Goal: Task Accomplishment & Management: Manage account settings

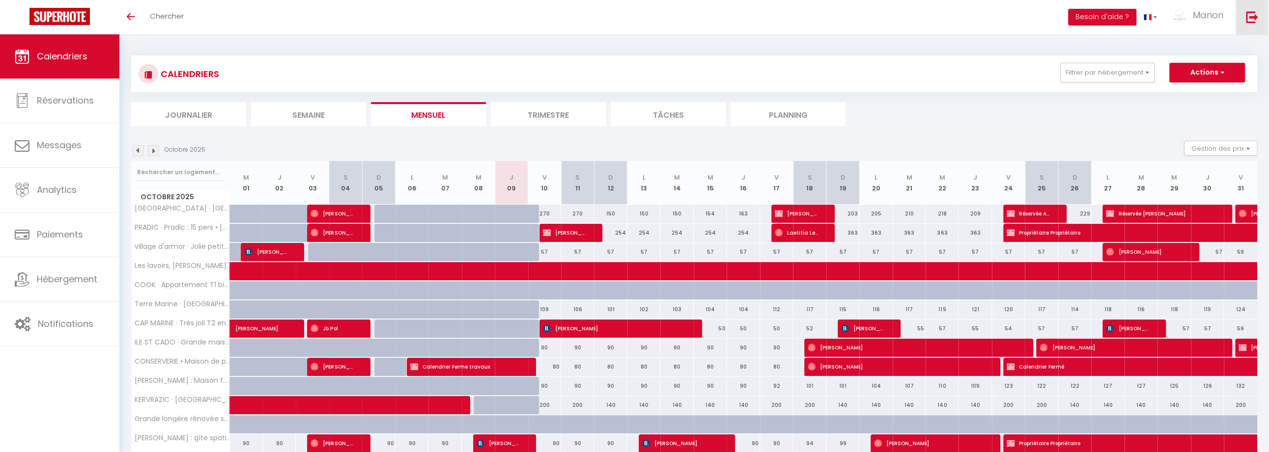
drag, startPoint x: 1241, startPoint y: 13, endPoint x: 780, endPoint y: 91, distance: 467.3
click at [1241, 13] on link at bounding box center [1251, 17] width 32 height 34
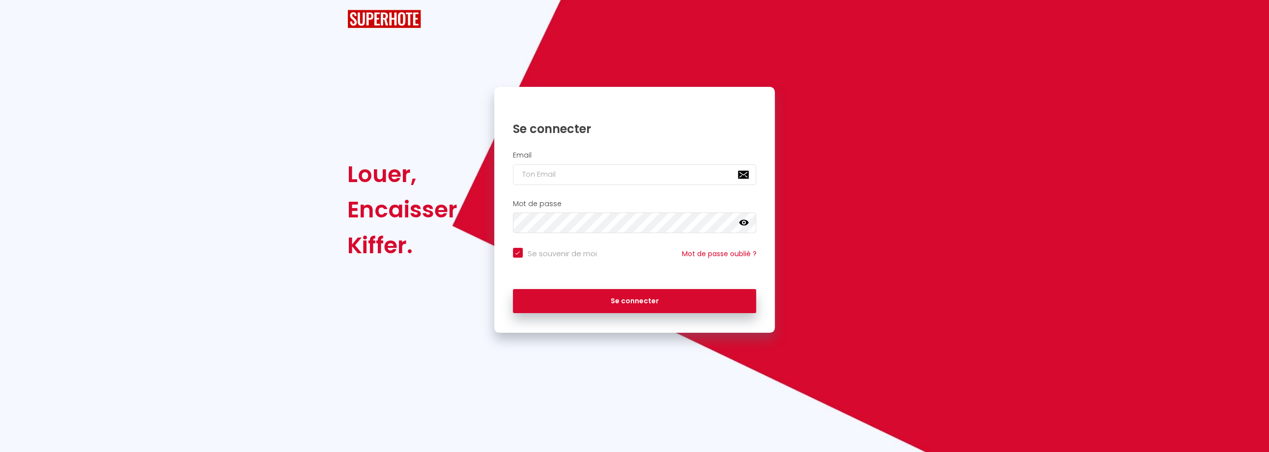
checkbox input "true"
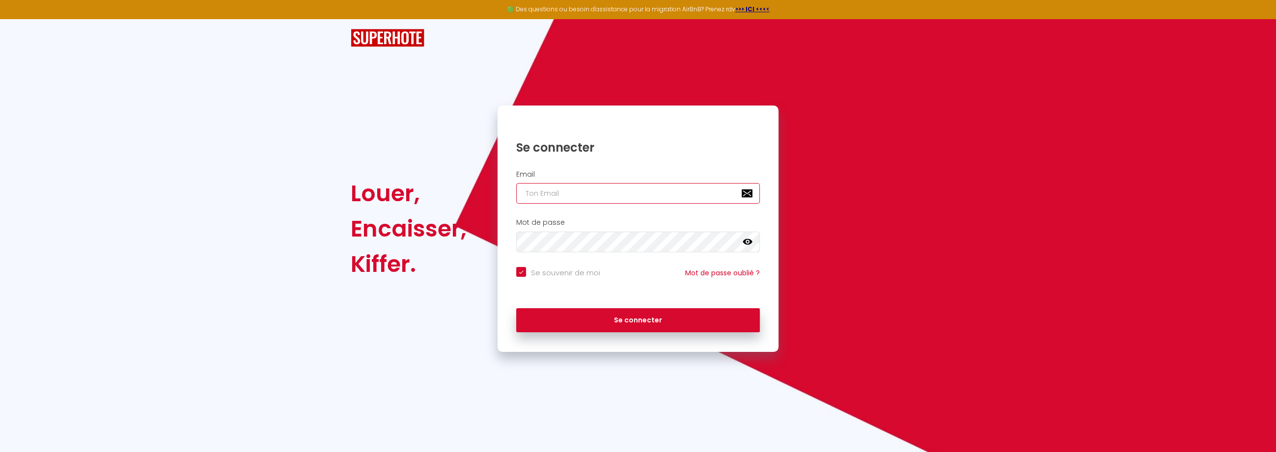
type input "[EMAIL_ADDRESS][DOMAIN_NAME]"
checkbox input "true"
click at [552, 194] on input "[EMAIL_ADDRESS][DOMAIN_NAME]" at bounding box center [638, 193] width 244 height 21
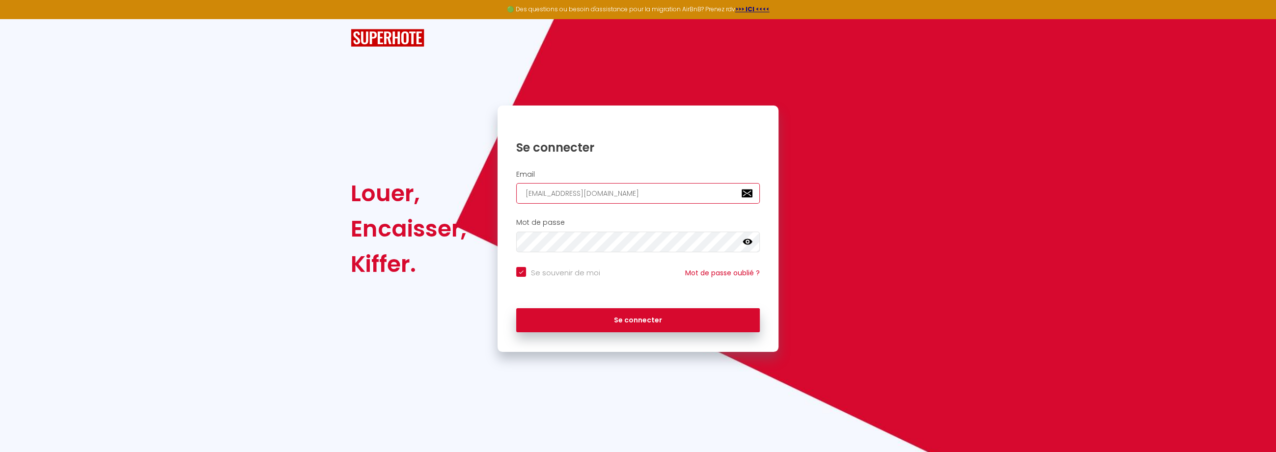
paste input "[EMAIL_ADDRESS][DOMAIN_NAME]"
type input "[EMAIL_ADDRESS]@[DOMAIN_NAME]"
click at [516, 308] on button "Se connecter" at bounding box center [638, 320] width 244 height 25
checkbox input "true"
paste input "hello@et-bam"
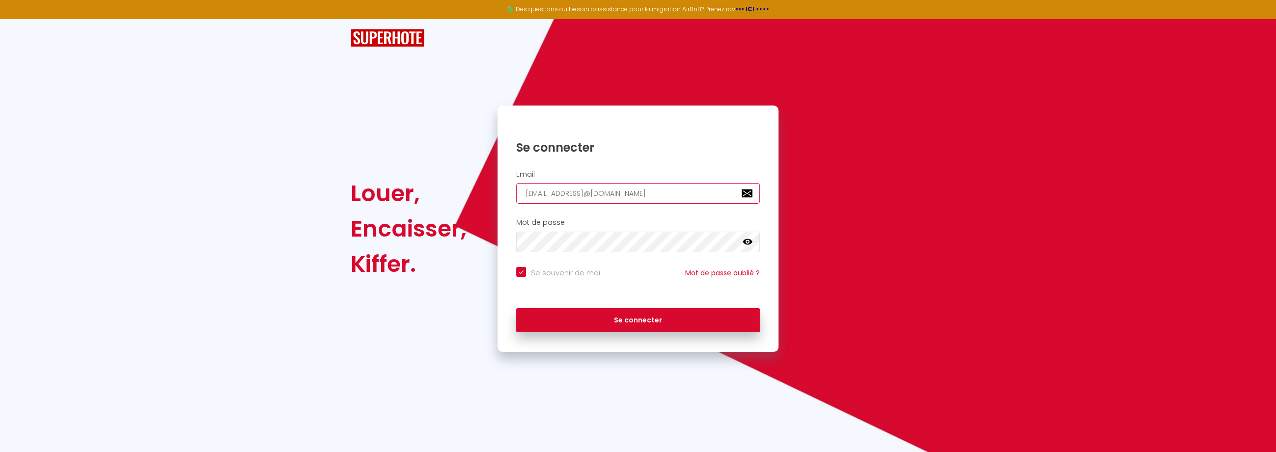
type input "[EMAIL_ADDRESS][DOMAIN_NAME]"
checkbox input "true"
type input "[EMAIL_ADDRESS][DOMAIN_NAME]"
click at [516, 308] on button "Se connecter" at bounding box center [638, 320] width 244 height 25
checkbox input "true"
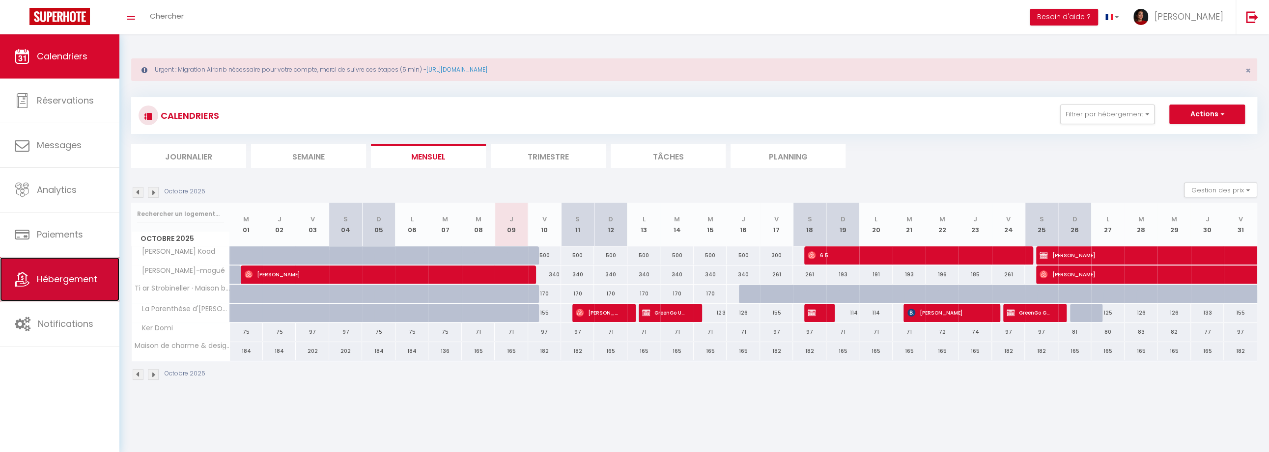
click at [63, 278] on span "Hébergement" at bounding box center [67, 279] width 60 height 12
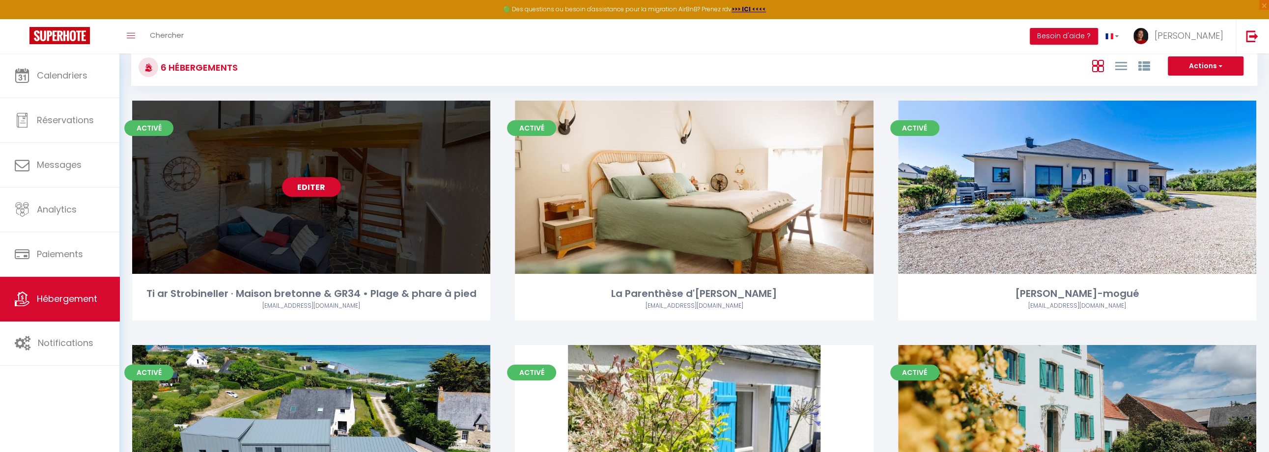
scroll to position [216, 0]
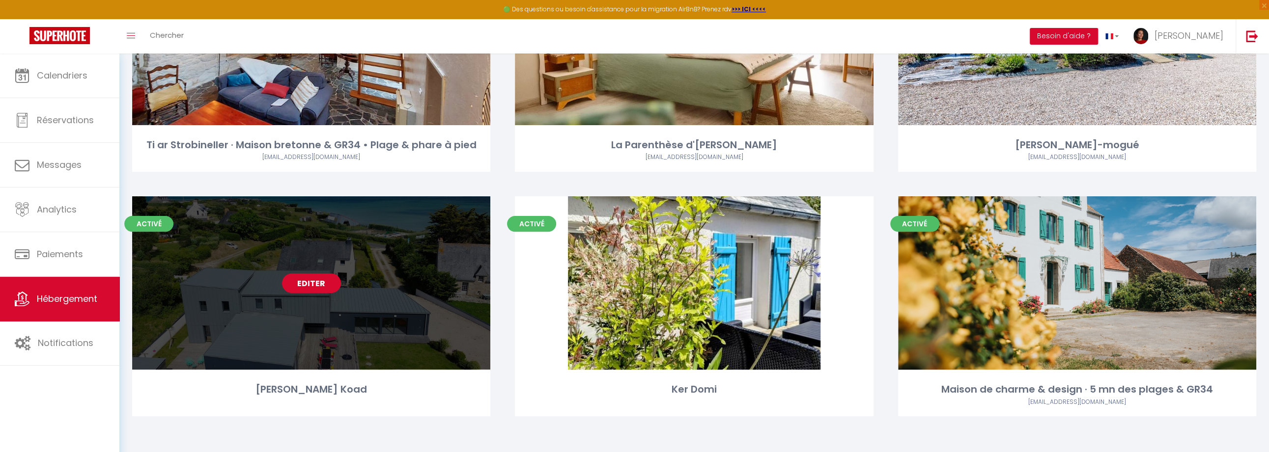
click at [302, 285] on link "Editer" at bounding box center [311, 284] width 59 height 20
click at [303, 287] on link "Editer" at bounding box center [311, 284] width 59 height 20
click at [301, 290] on link "Editer" at bounding box center [311, 284] width 59 height 20
click at [307, 286] on link "Editer" at bounding box center [311, 284] width 59 height 20
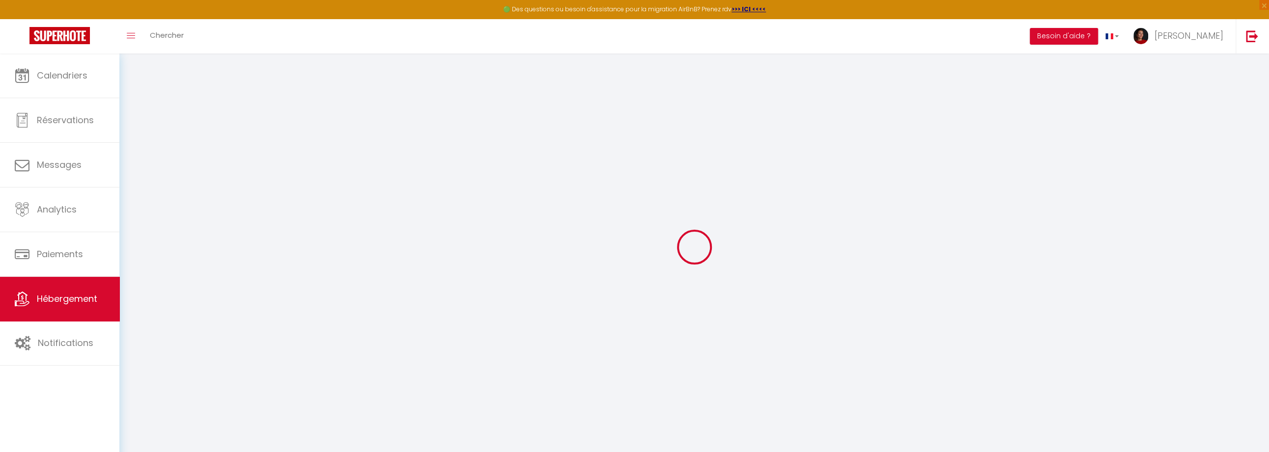
select select "+ 23 %"
select select "+ 6 %"
select select "+ 13 %"
select select "16:00"
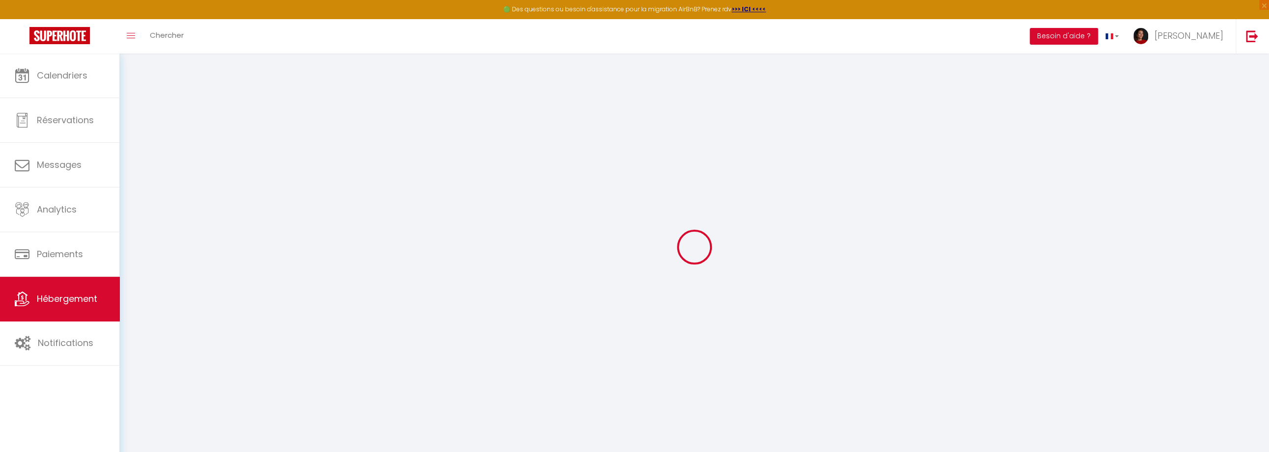
select select "21:00"
select select "10:00"
select select "45"
select select "16:00"
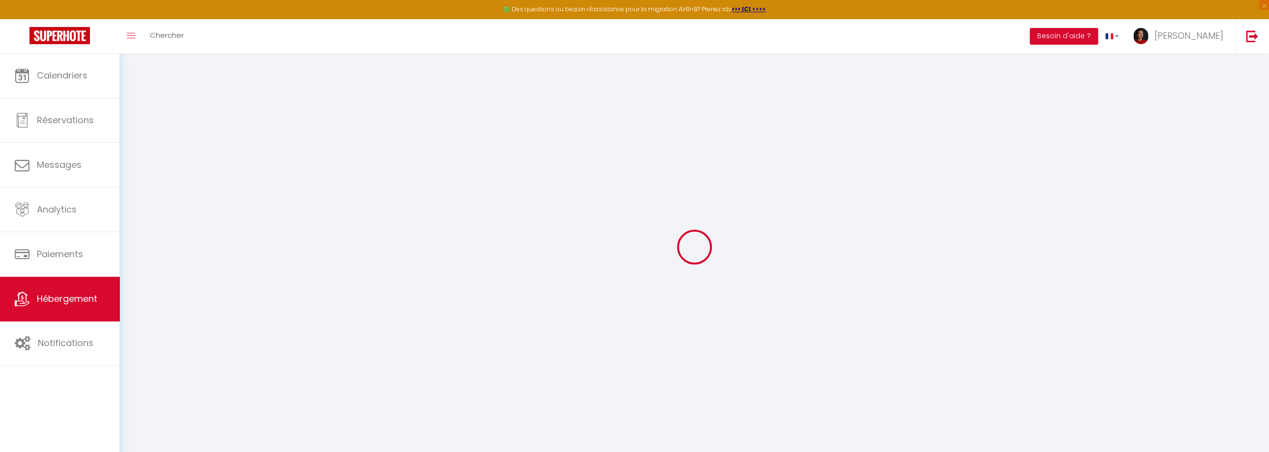
checkbox input "false"
checkbox input "true"
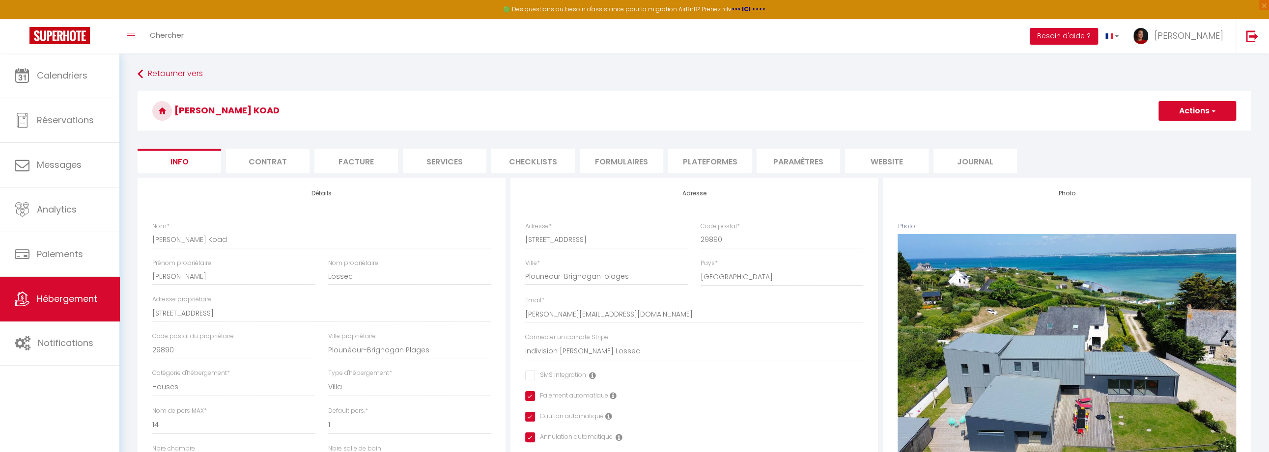
click at [709, 153] on li "Plateformes" at bounding box center [710, 161] width 84 height 24
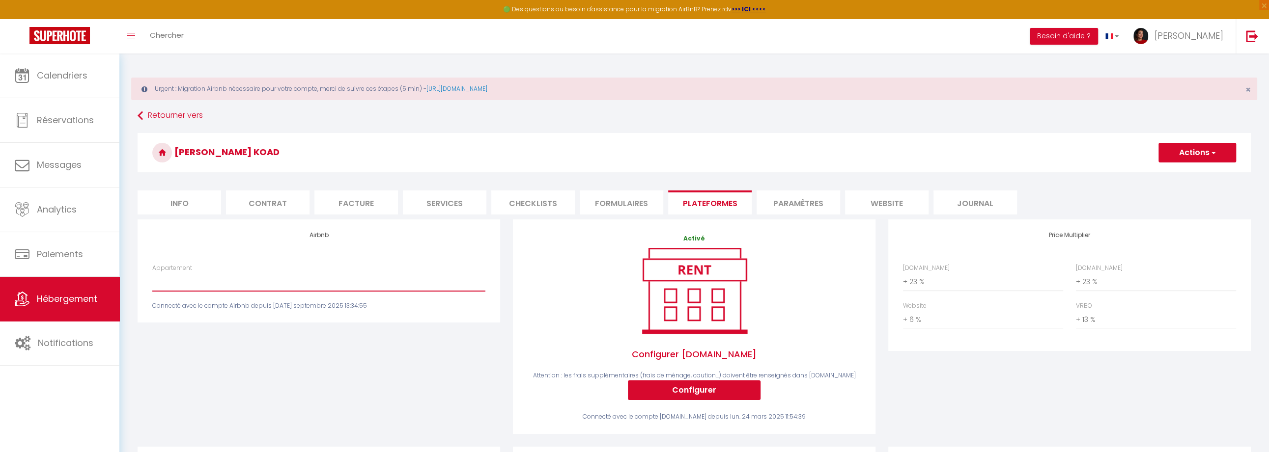
click at [210, 283] on select "yourte mongole en [GEOGRAPHIC_DATA] avec [PERSON_NAME] nordique - [EMAIL_ADDRES…" at bounding box center [318, 282] width 333 height 19
click at [202, 339] on div "Airbnb Appartement yourte [DEMOGRAPHIC_DATA] en [GEOGRAPHIC_DATA] avec [PERSON_…" at bounding box center [318, 333] width 375 height 227
click at [169, 286] on select "yourte mongole en [GEOGRAPHIC_DATA] avec [PERSON_NAME] nordique - [EMAIL_ADDRES…" at bounding box center [318, 282] width 333 height 19
click at [77, 300] on span "Hébergement" at bounding box center [67, 299] width 60 height 12
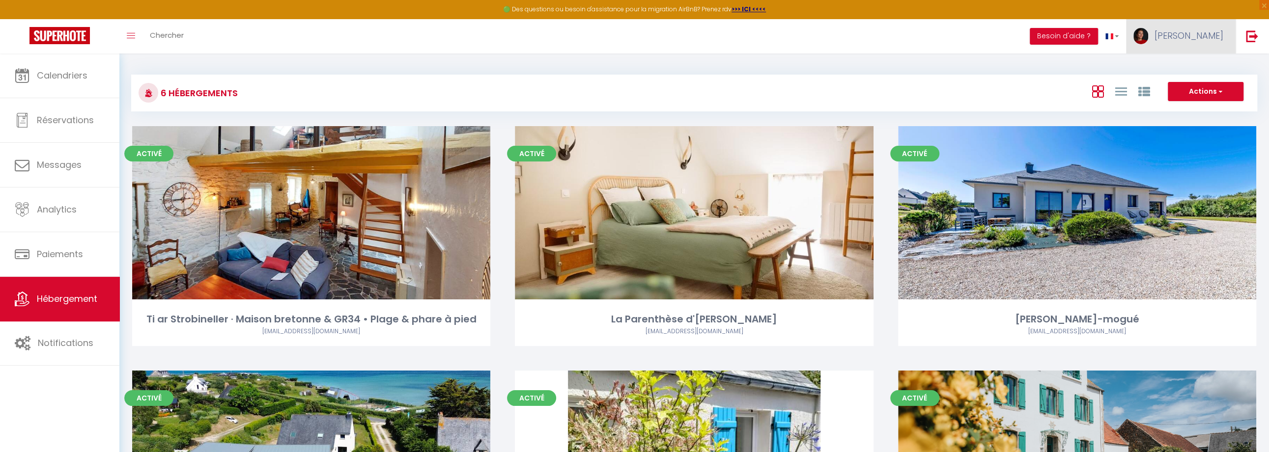
click at [1202, 45] on link "[PERSON_NAME]" at bounding box center [1181, 36] width 110 height 34
click at [1175, 89] on link "Équipe" at bounding box center [1196, 86] width 73 height 17
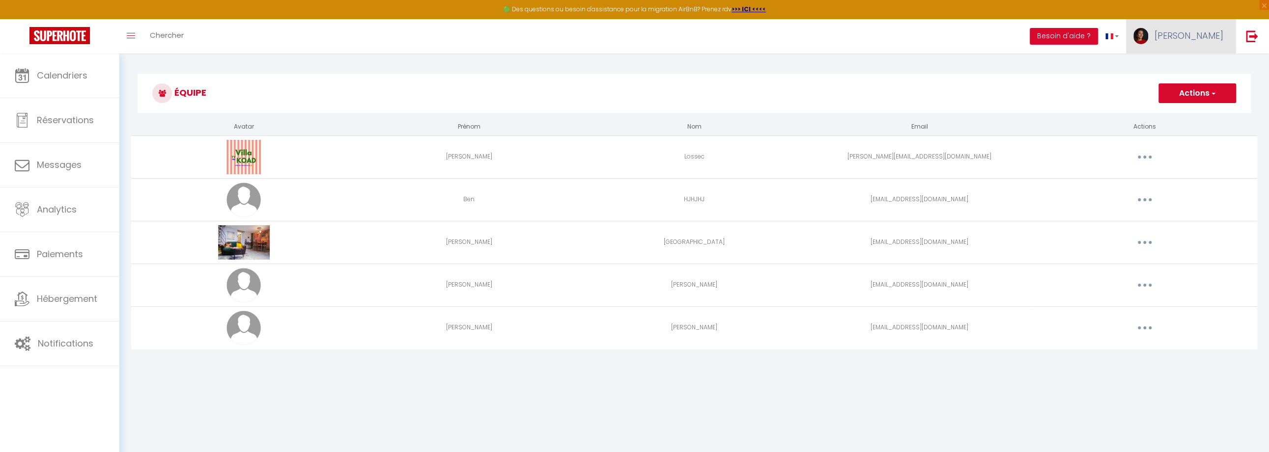
click at [1193, 39] on span "[PERSON_NAME]" at bounding box center [1188, 35] width 69 height 12
click at [1181, 66] on link "Paramètres" at bounding box center [1196, 68] width 73 height 17
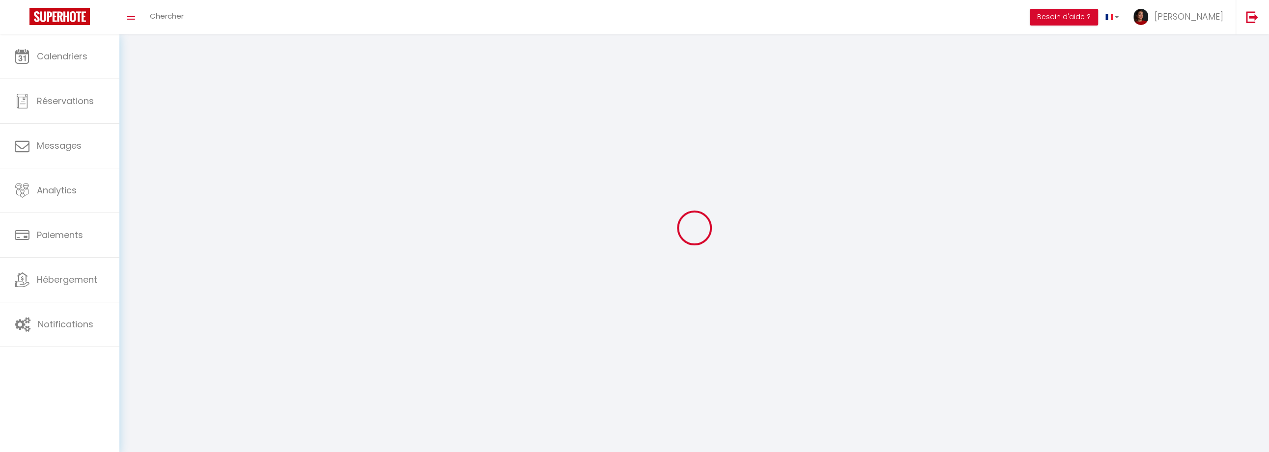
type input "[PERSON_NAME]"
type input "0750049773"
type input "2 Faubourchou"
type input "29880"
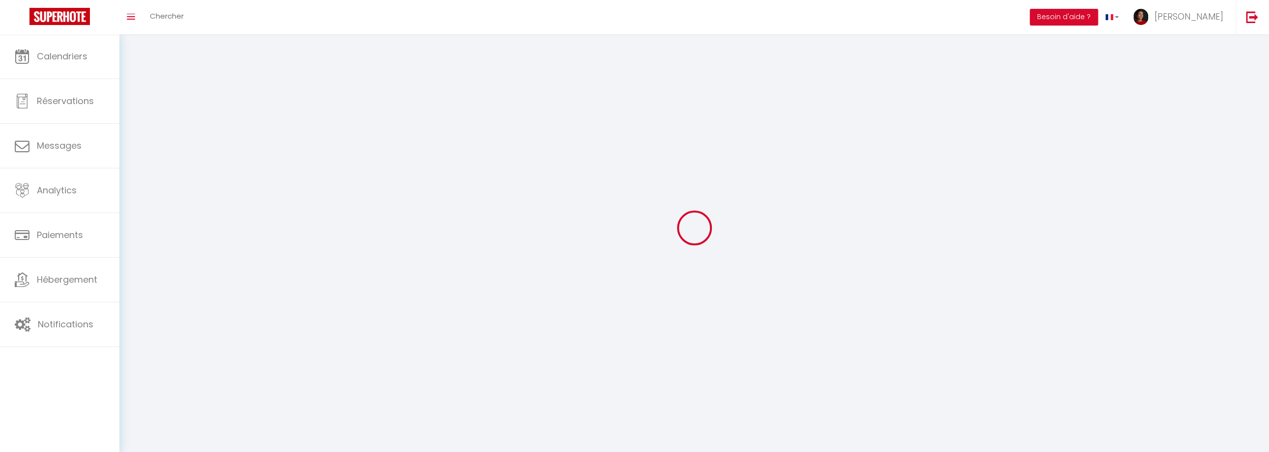
type input "Plougerneau"
type input "NIuHrL4enI3MfObf3o6jk5zQw"
type input "KpzgXKtjKJx6hCaRQXdEf9X5N"
type input "[URL][DOMAIN_NAME]"
select select "28"
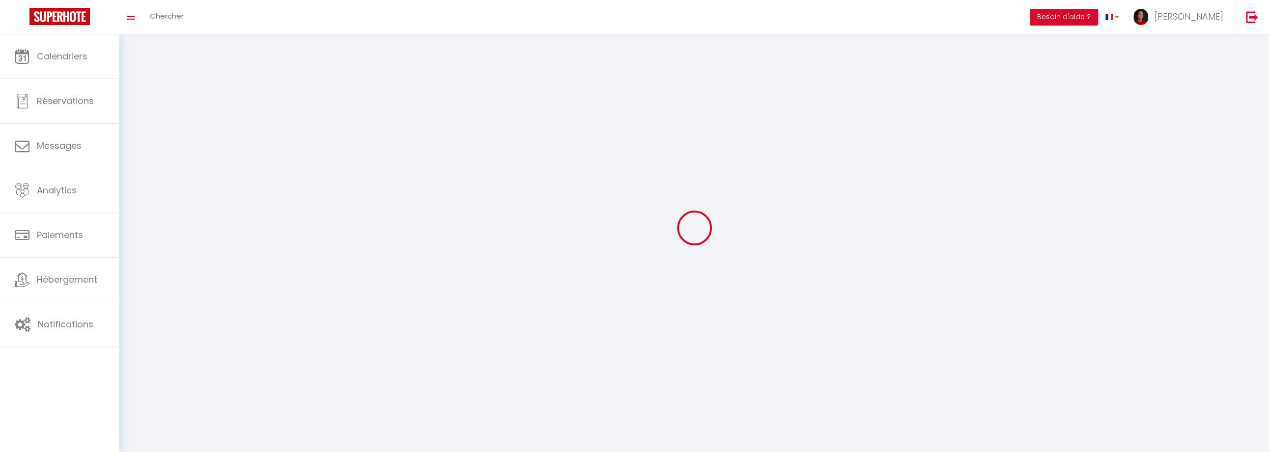
select select "fr"
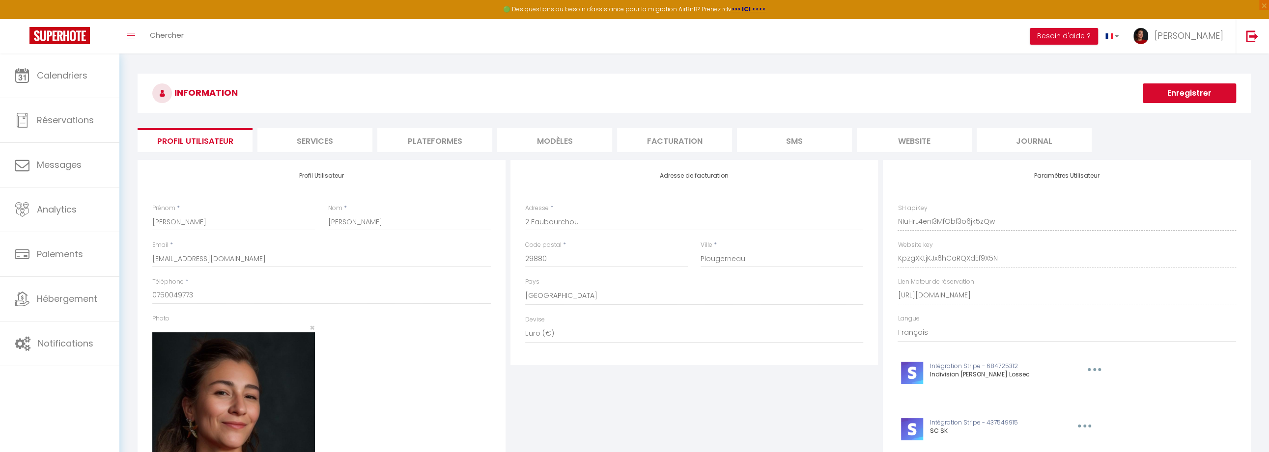
click at [338, 142] on li "Services" at bounding box center [314, 140] width 115 height 24
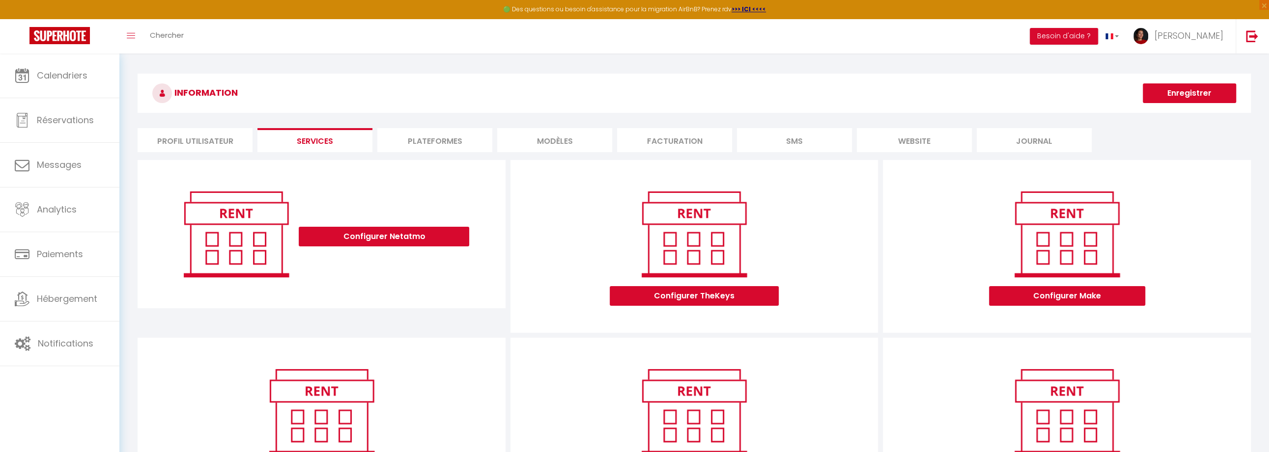
click at [417, 148] on li "Plateformes" at bounding box center [434, 140] width 115 height 24
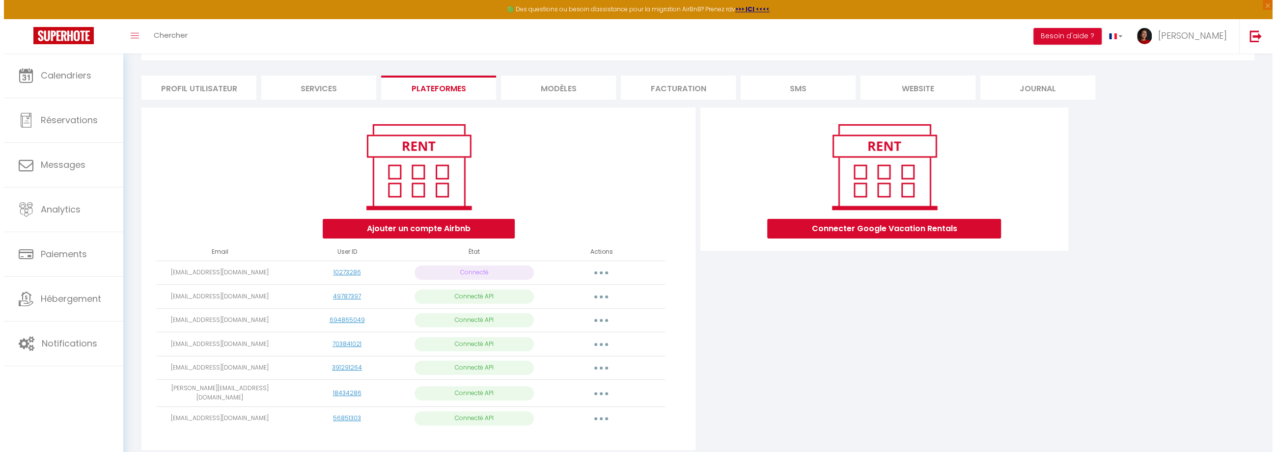
scroll to position [79, 0]
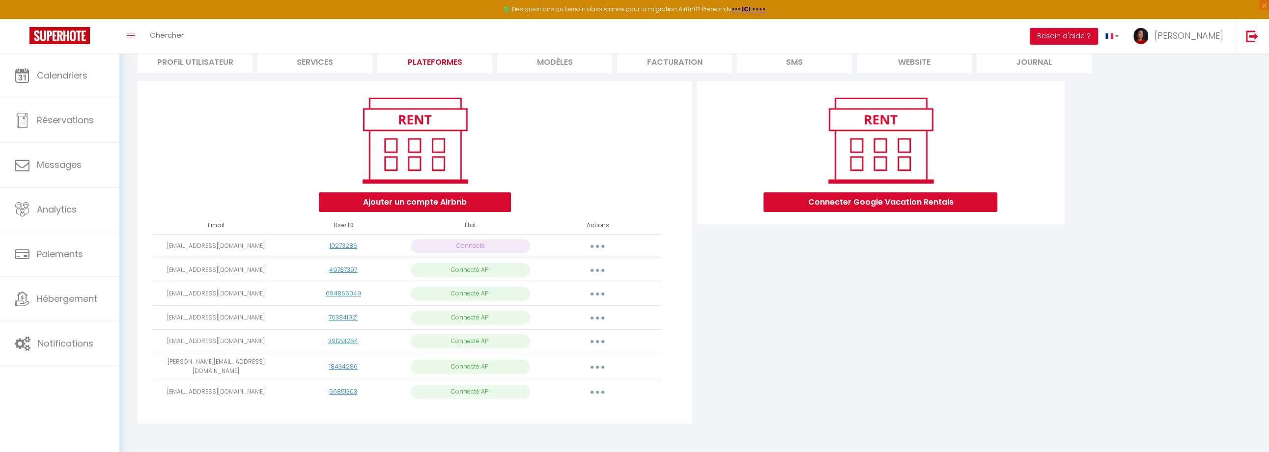
click at [594, 342] on button "button" at bounding box center [598, 342] width 28 height 16
click at [540, 363] on link "Importer les appartements" at bounding box center [554, 364] width 109 height 17
select select "64877"
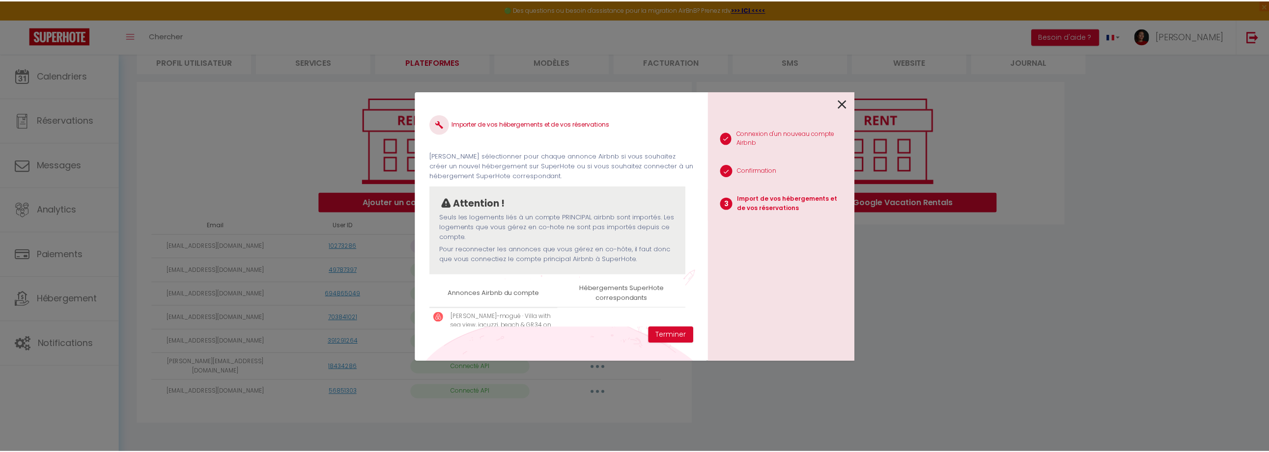
scroll to position [45, 0]
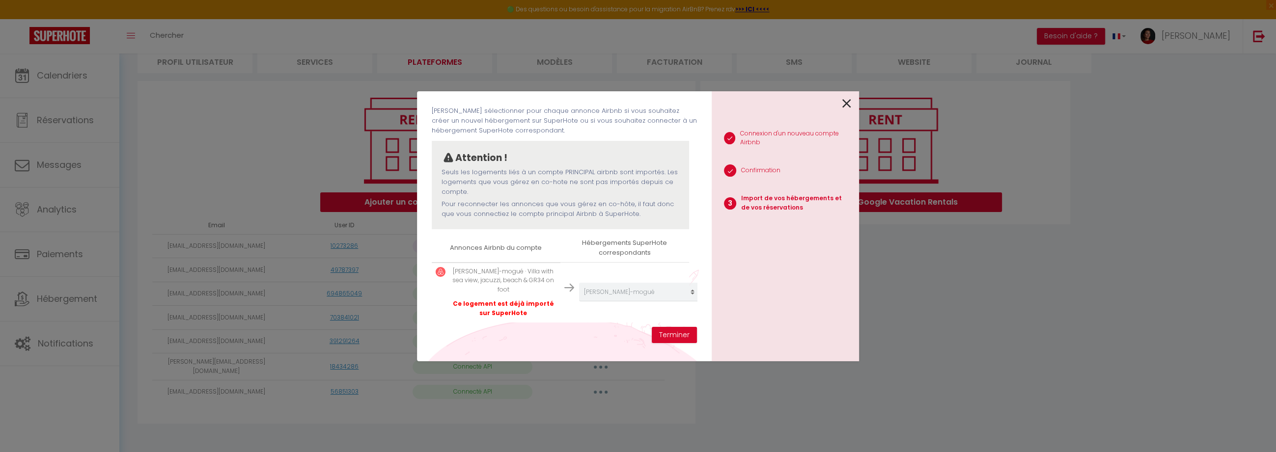
click at [846, 106] on icon at bounding box center [846, 103] width 9 height 15
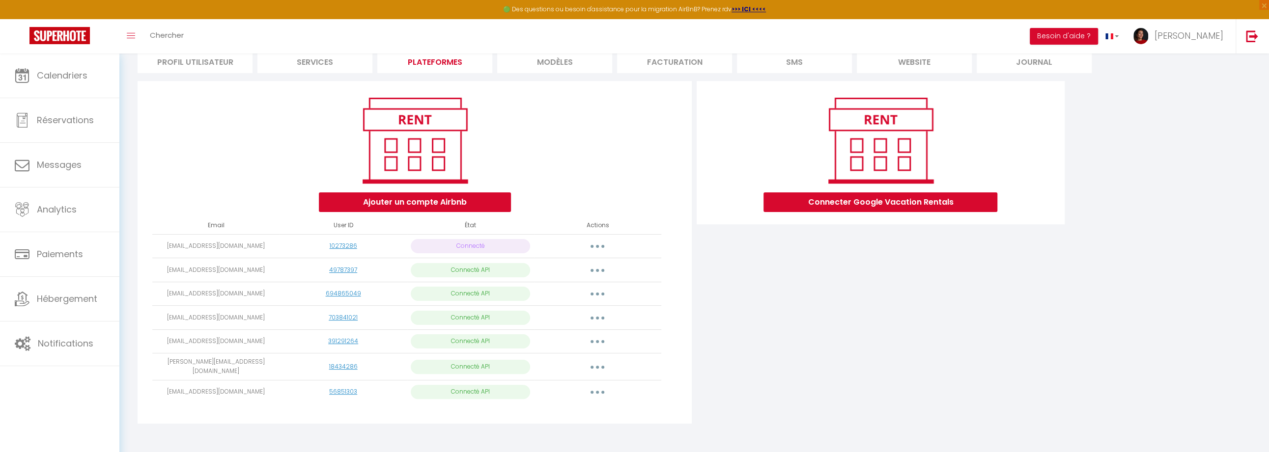
click at [599, 338] on button "button" at bounding box center [598, 342] width 28 height 16
click at [572, 362] on link "Importer les appartements" at bounding box center [554, 364] width 109 height 17
select select "64877"
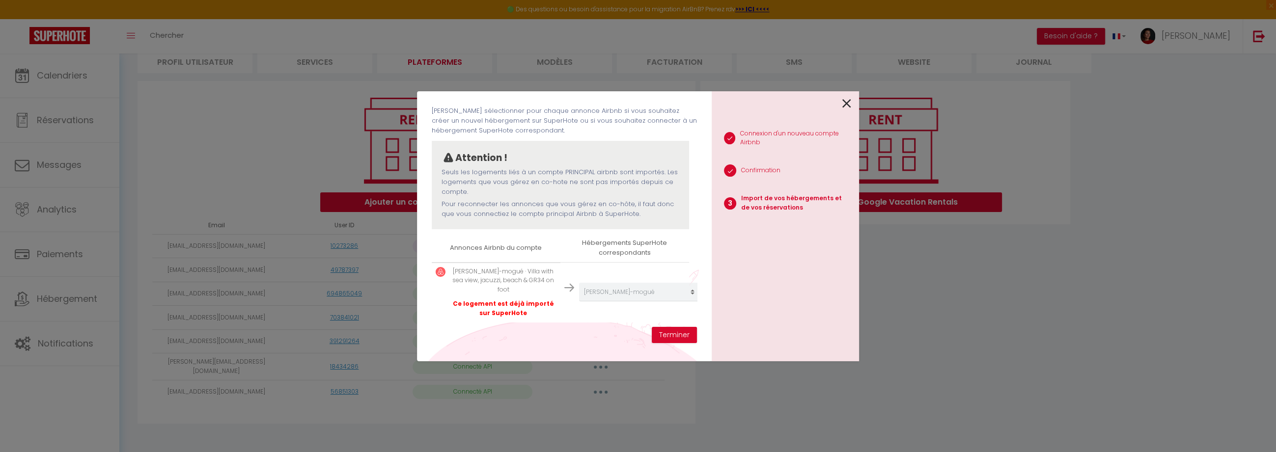
click at [846, 100] on icon at bounding box center [846, 103] width 9 height 15
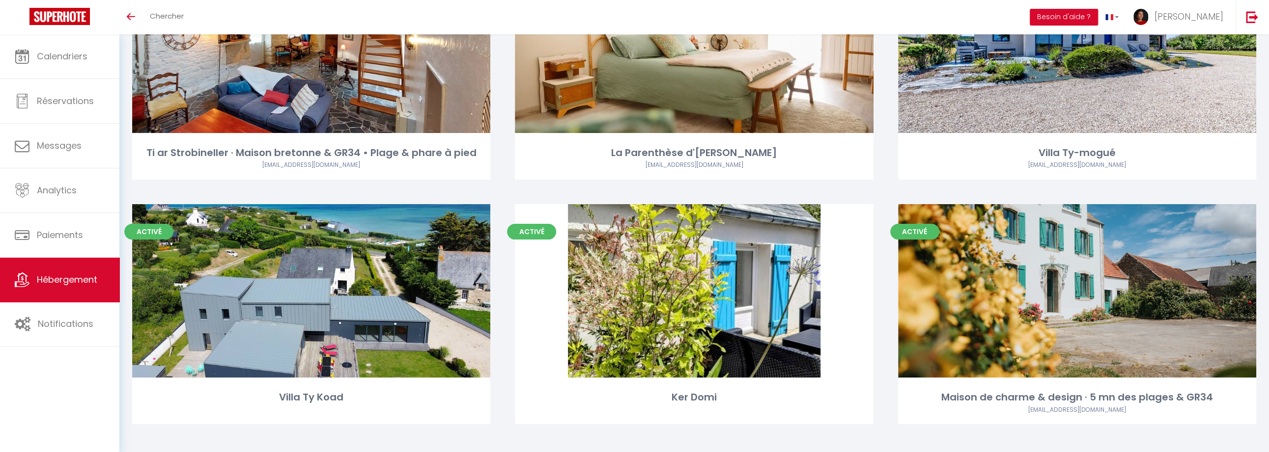
scroll to position [190, 0]
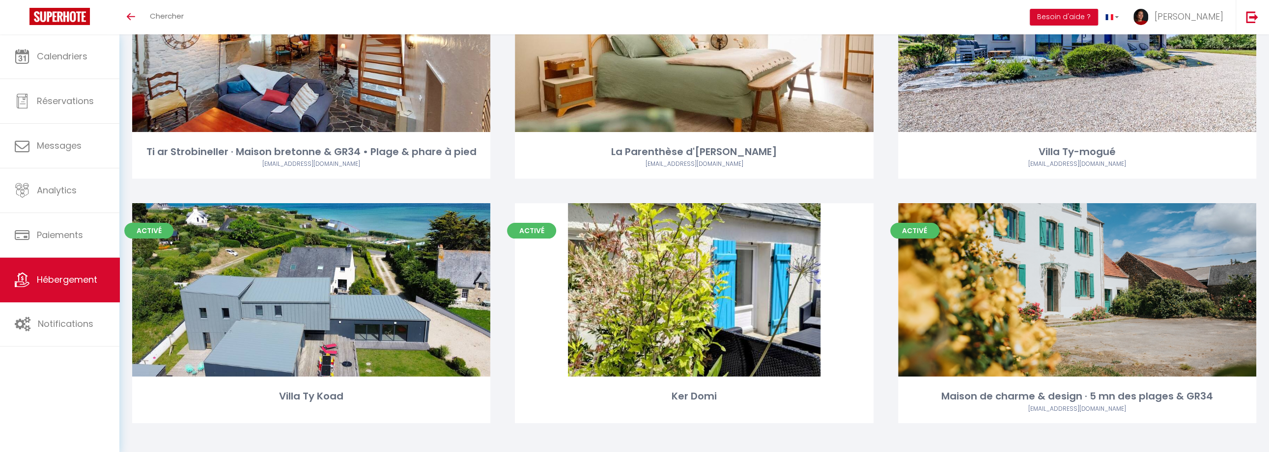
click at [311, 288] on link "Editer" at bounding box center [311, 290] width 59 height 20
select select "3"
select select "2"
select select "1"
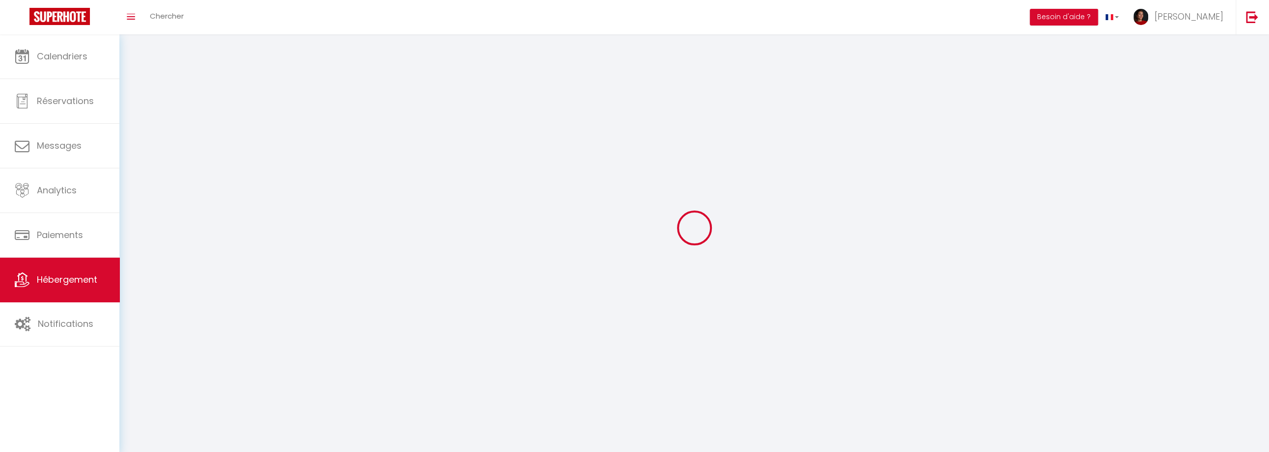
select select
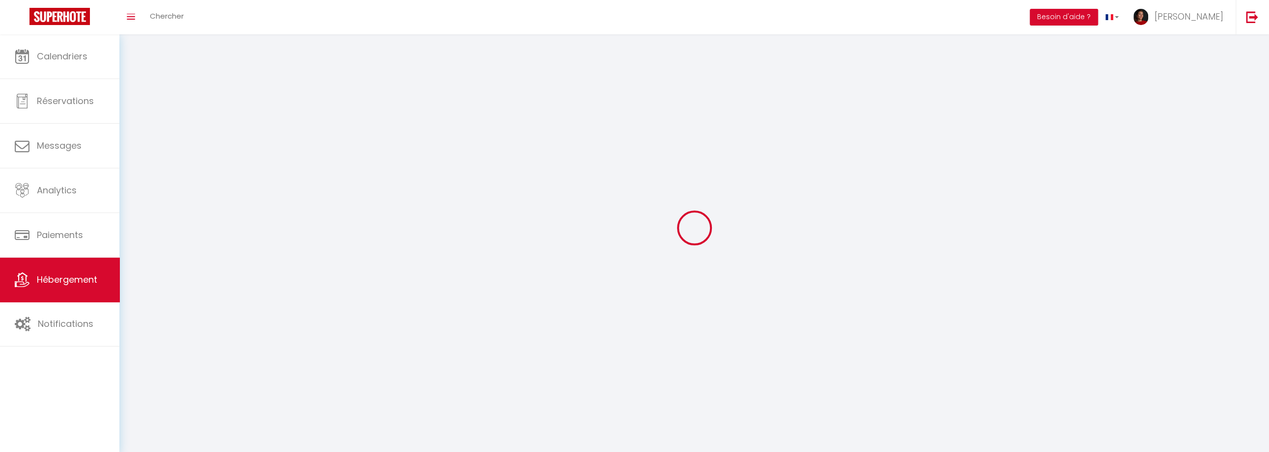
select select
checkbox input "false"
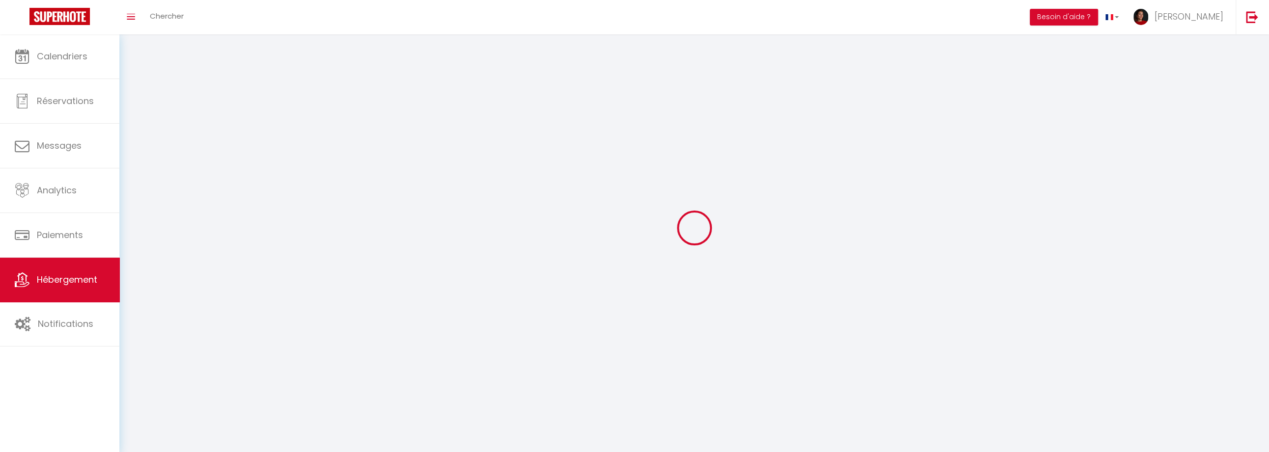
select select
select select "1"
select select
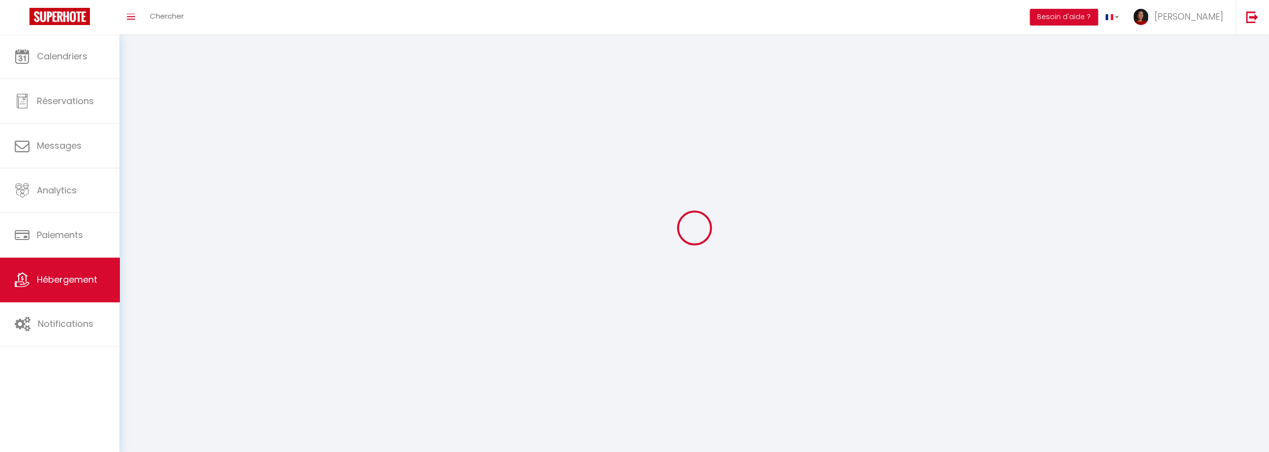
select select
checkbox input "false"
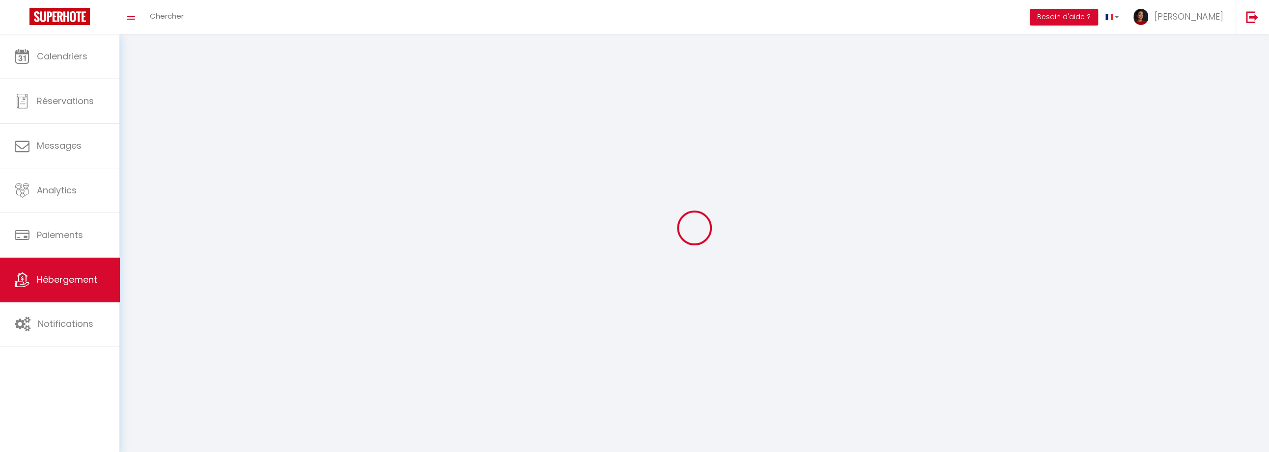
checkbox input "false"
select select "28"
select select
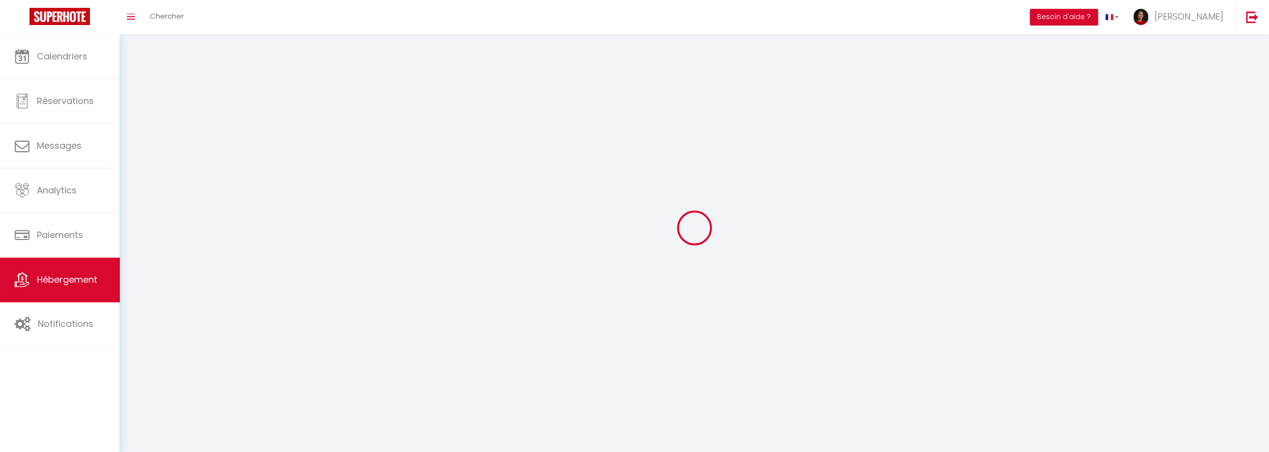
select select
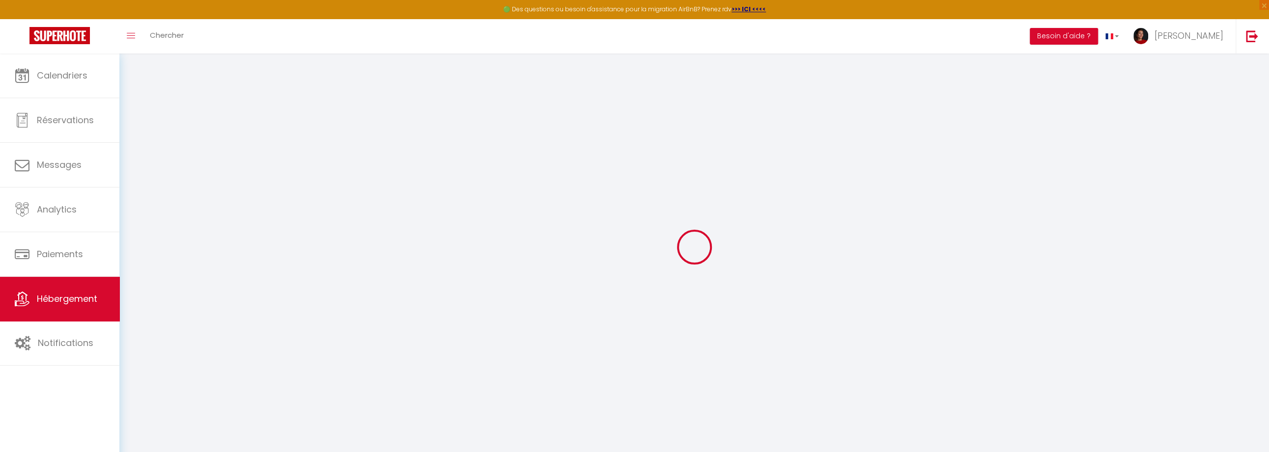
select select
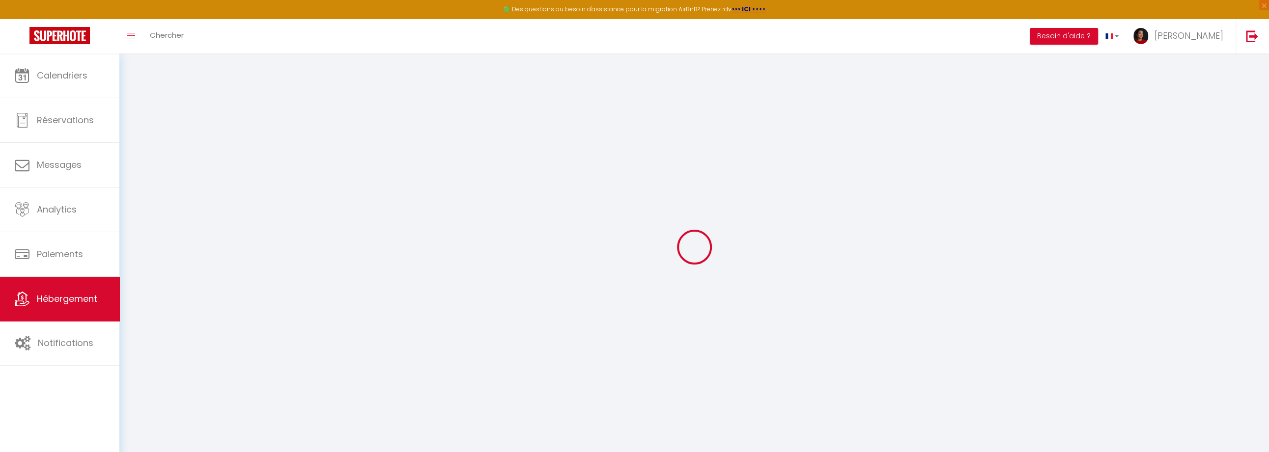
select select
checkbox input "false"
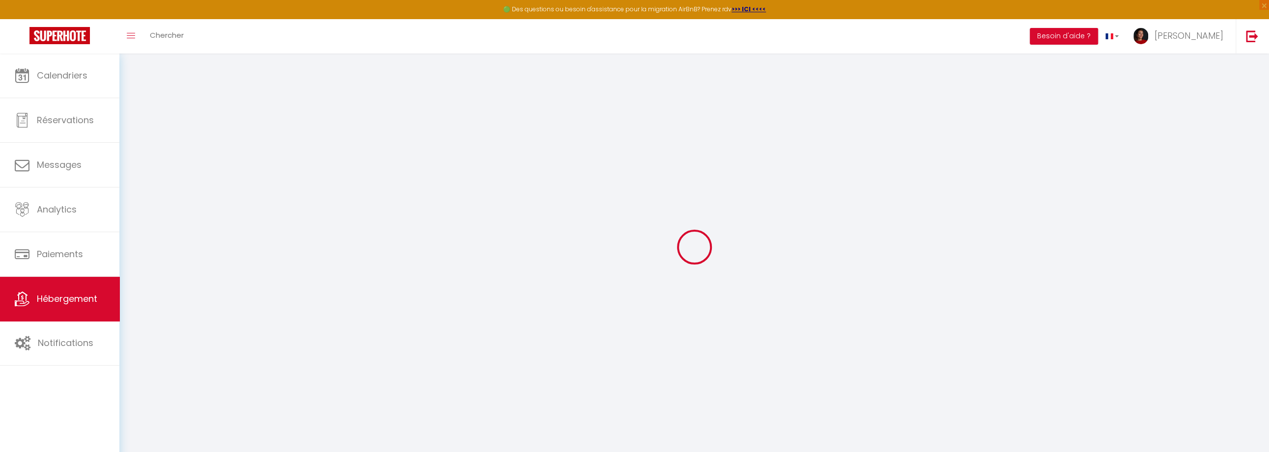
select select
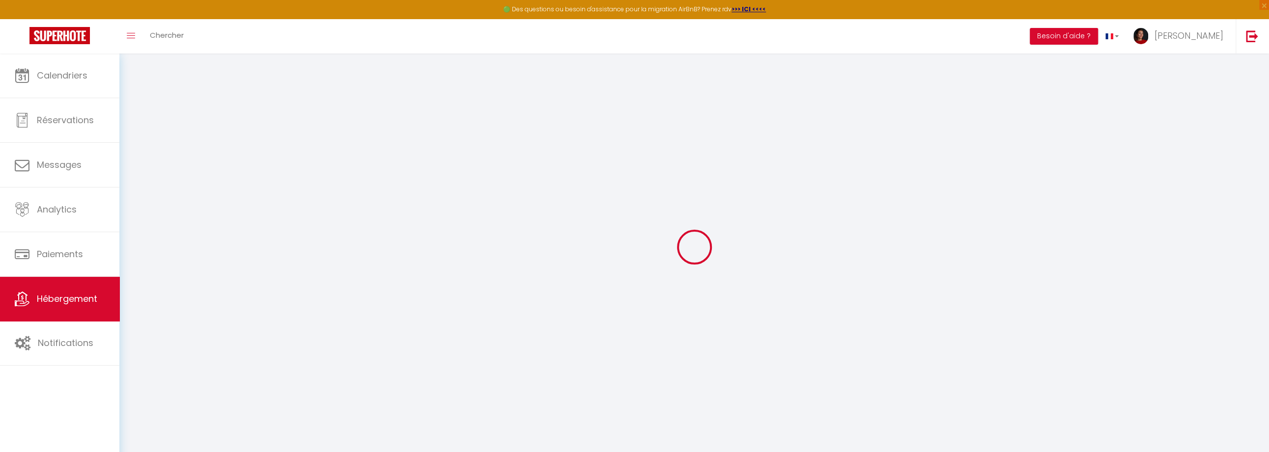
select select
checkbox input "false"
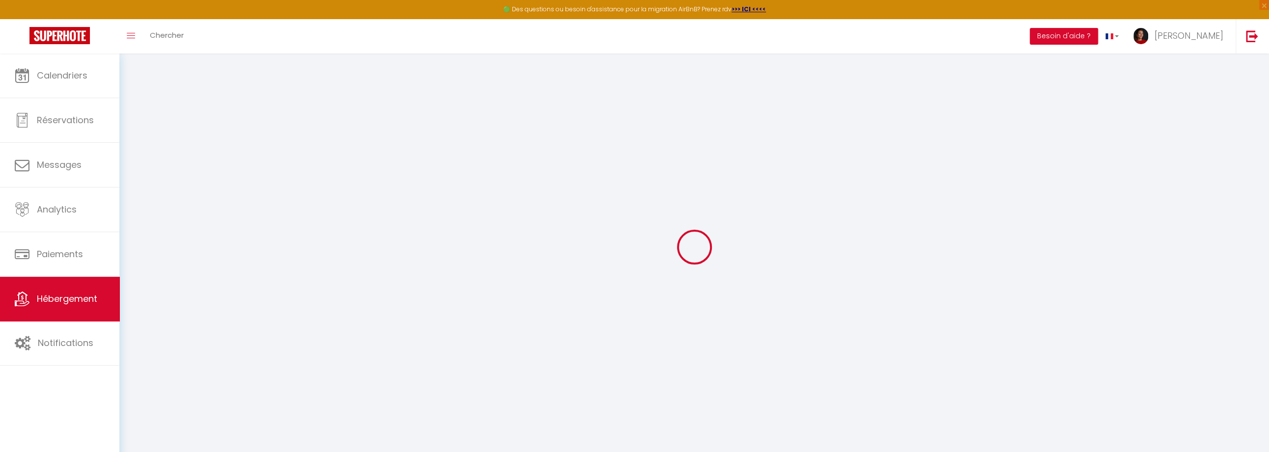
checkbox input "false"
select select
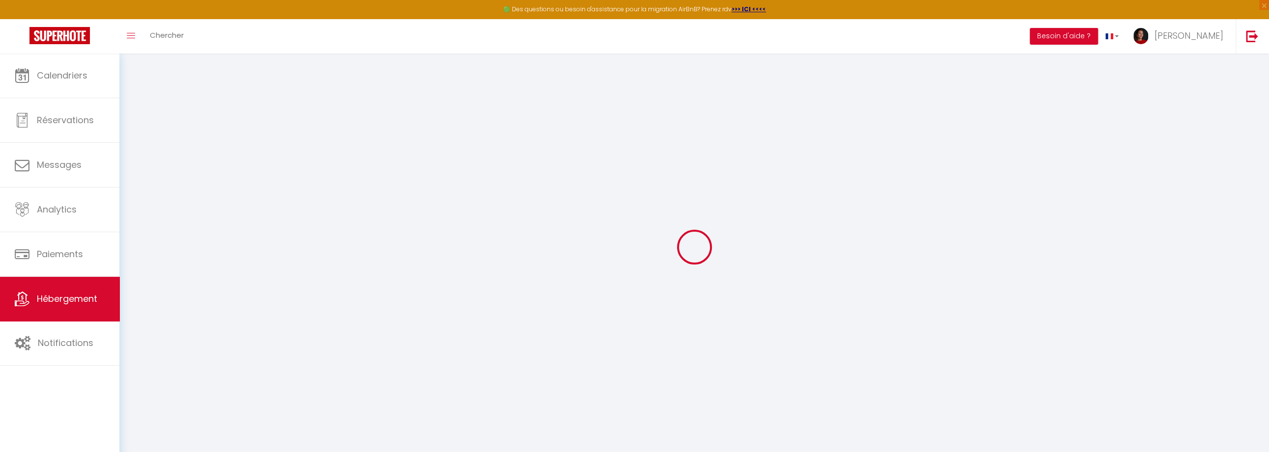
select select
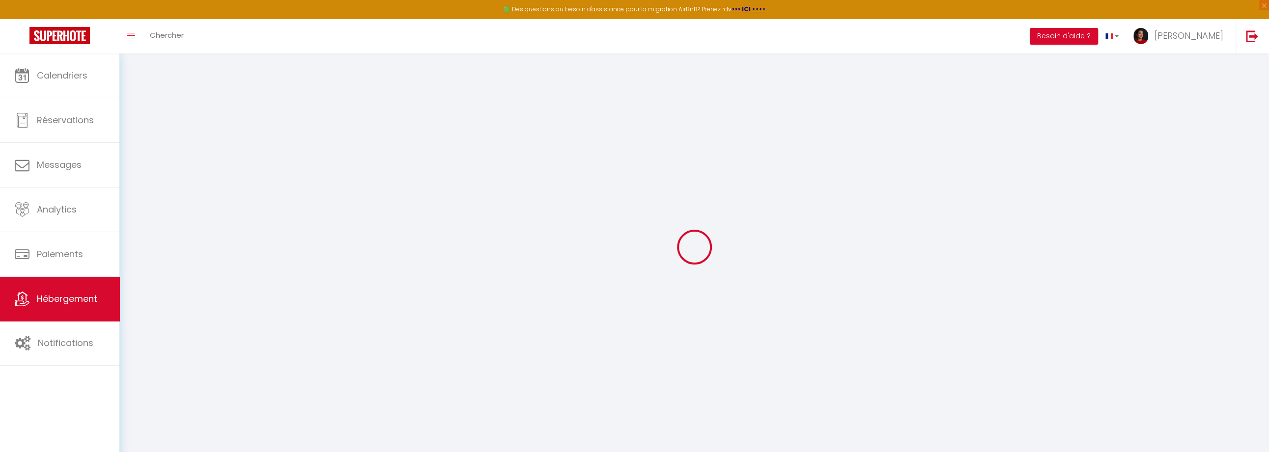
checkbox input "false"
select select
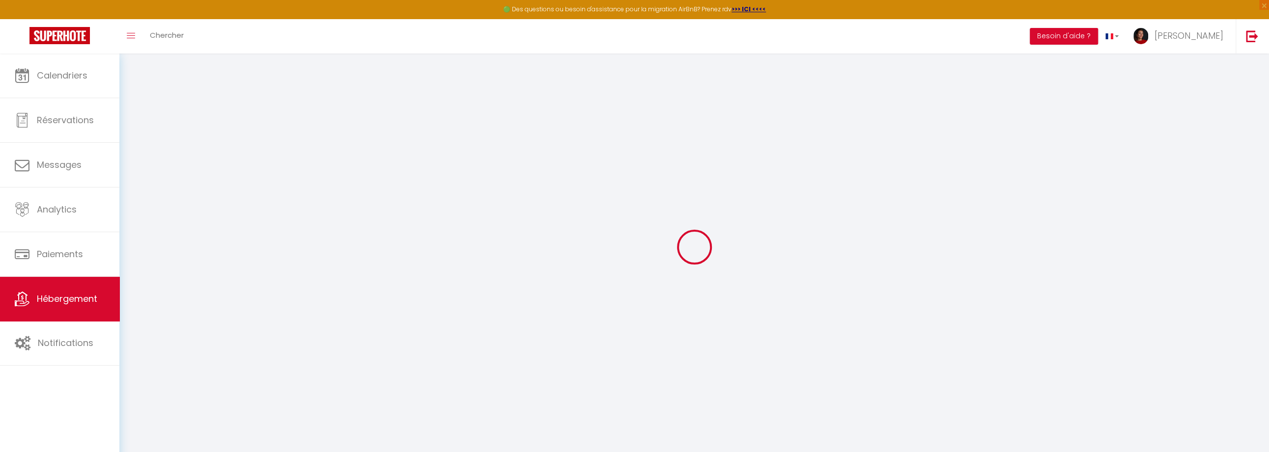
select select
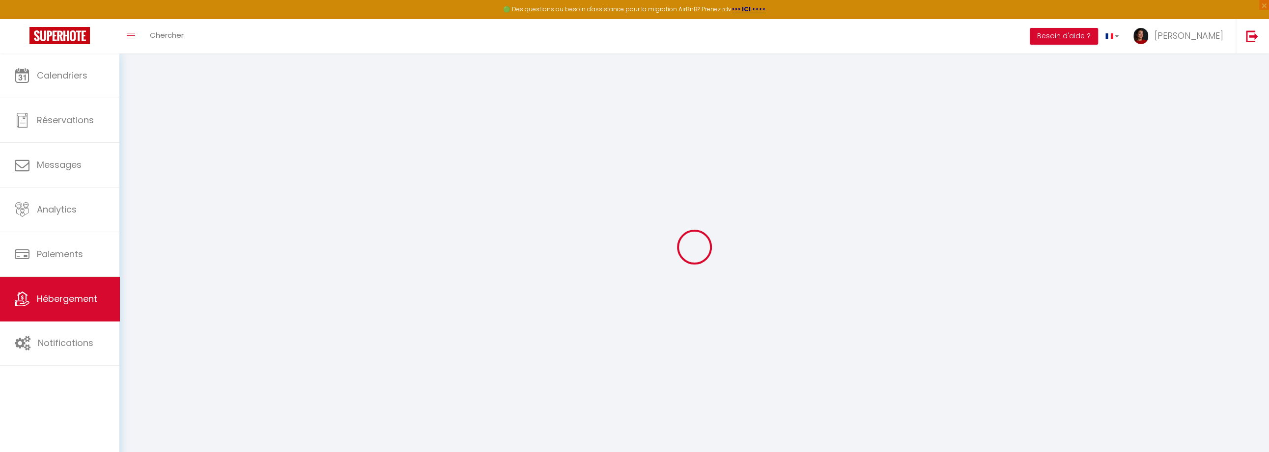
select select
checkbox input "false"
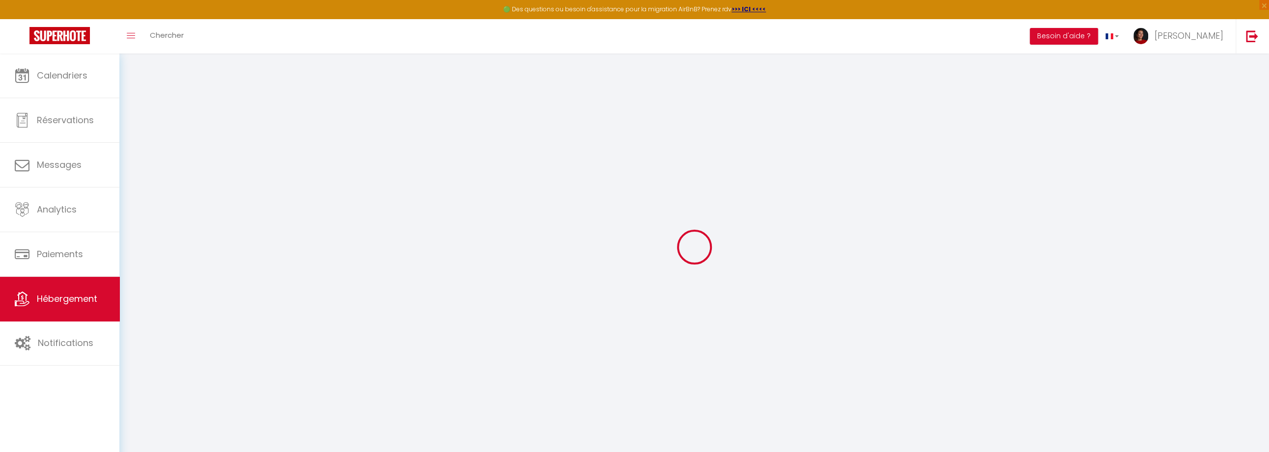
checkbox input "false"
select select
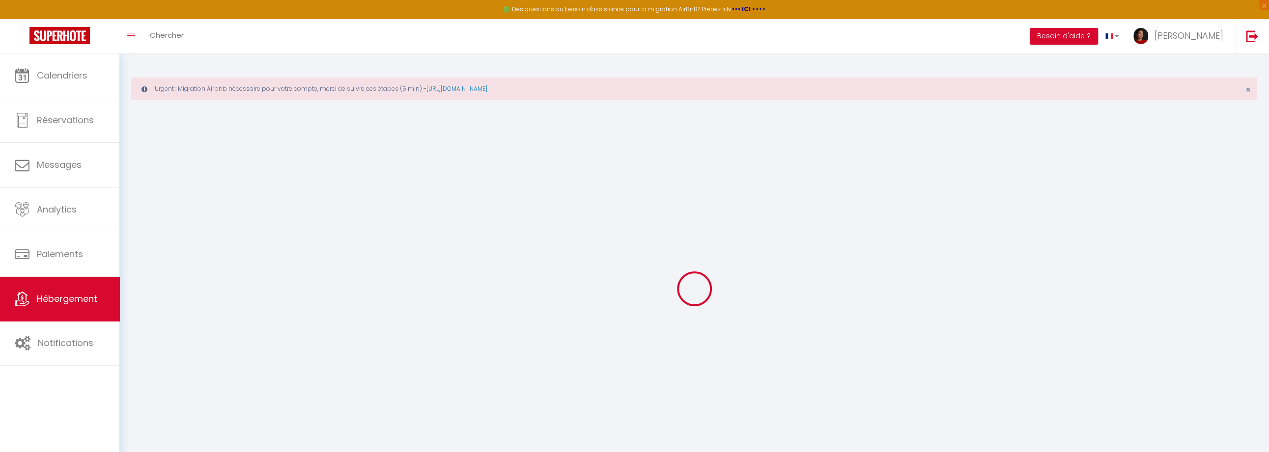
type input "[PERSON_NAME] Koad"
type input "[PERSON_NAME]"
type input "Lossec"
type input "[STREET_ADDRESS]"
type input "29890"
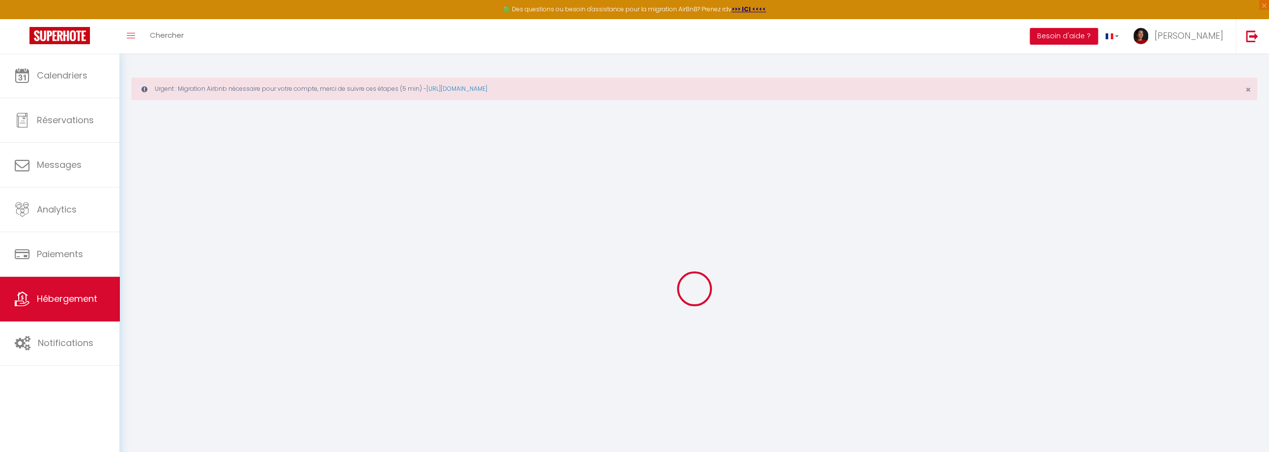
type input "Plounéour-Brignogan Plages"
select select "houses"
select select "14"
select select "1"
select select "5"
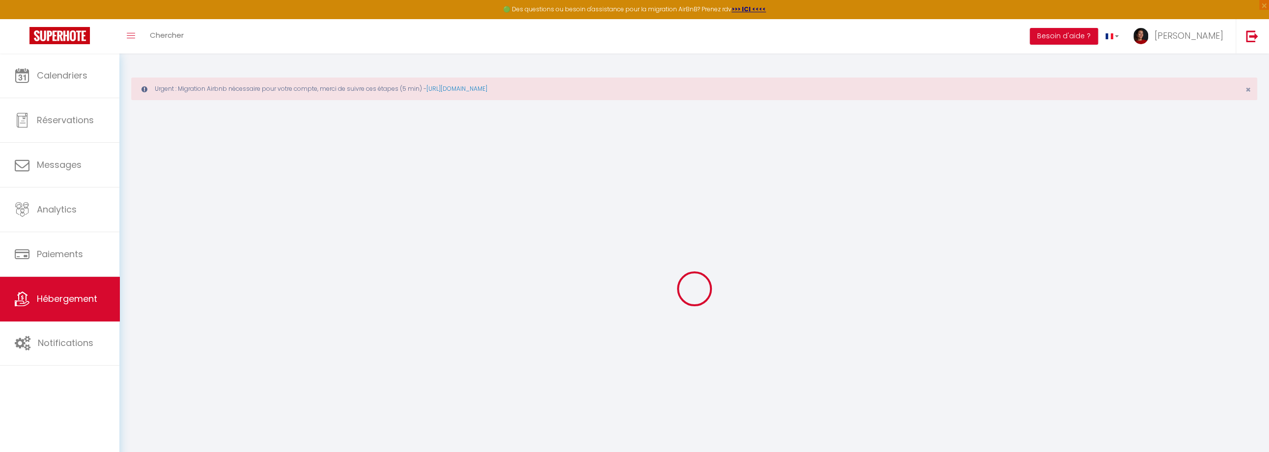
select select "3"
type input "220"
type input "1.30"
type input "1500"
select select
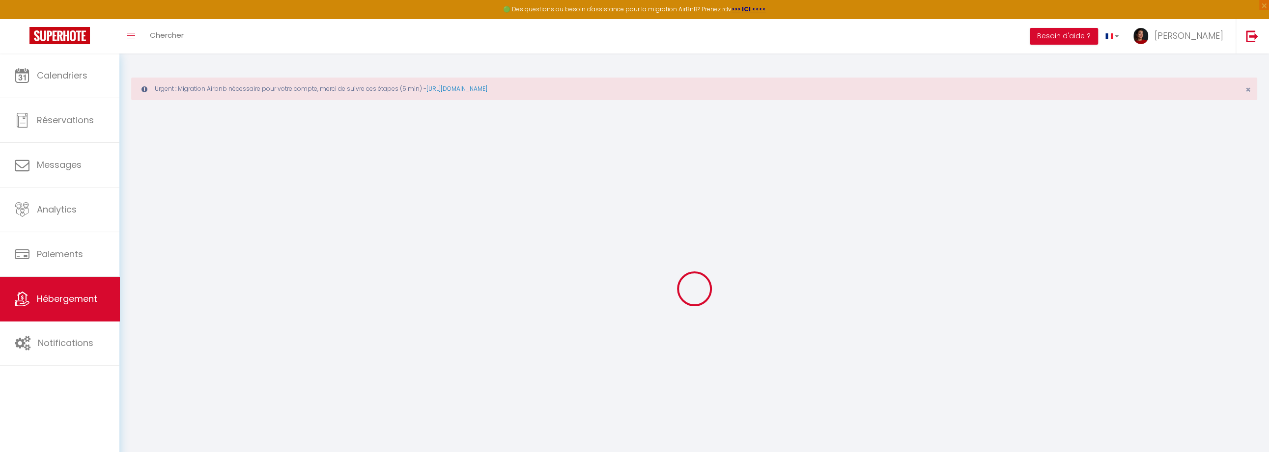
select select
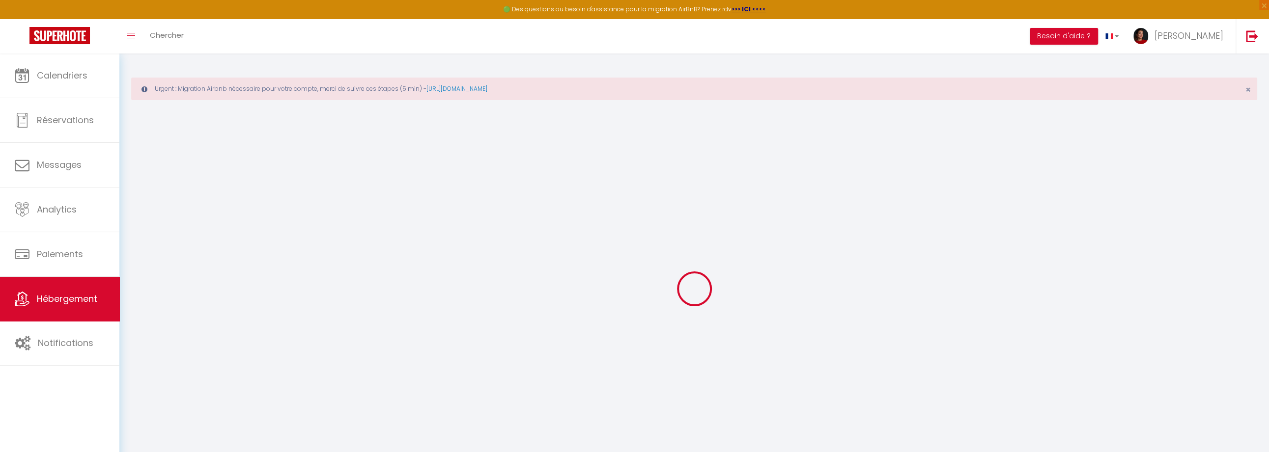
type input "[STREET_ADDRESS]"
type input "29890"
type input "Plounéour-Brignogan-plages"
type input "[PERSON_NAME][EMAIL_ADDRESS][DOMAIN_NAME]"
select select "13520"
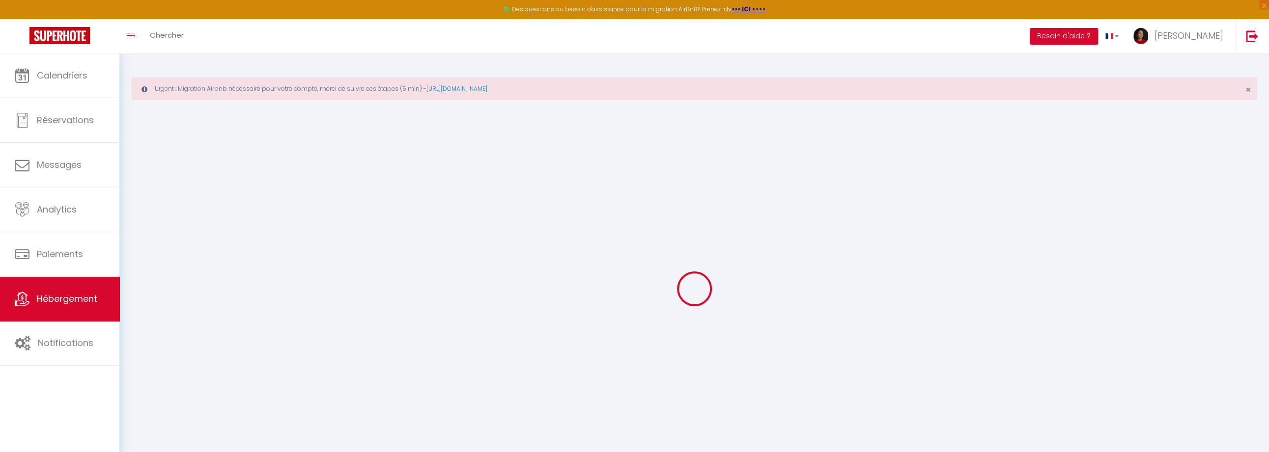
checkbox input "false"
checkbox input "true"
type input "0"
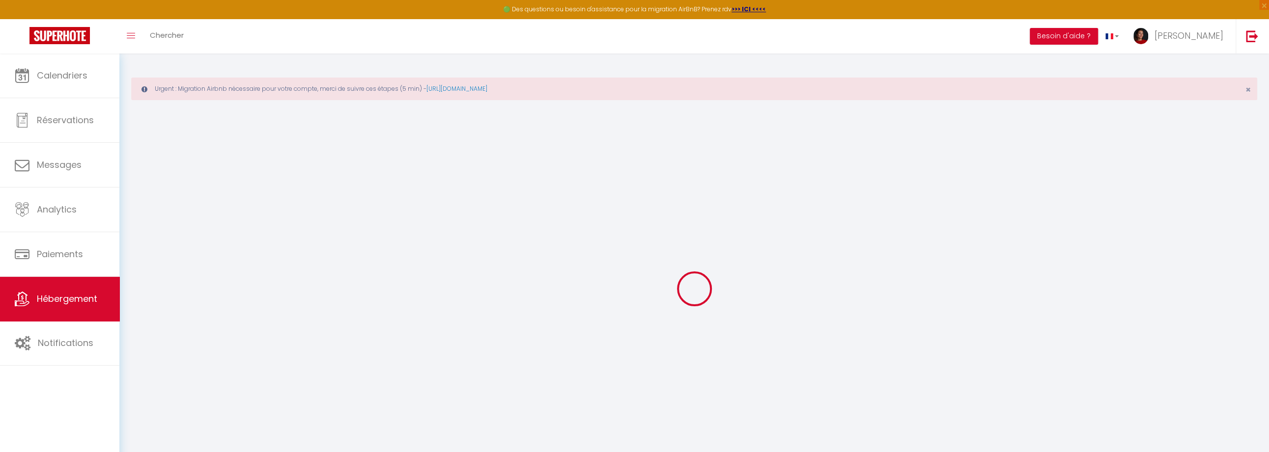
type input "0"
select select "+ 23 %"
select select "+ 6 %"
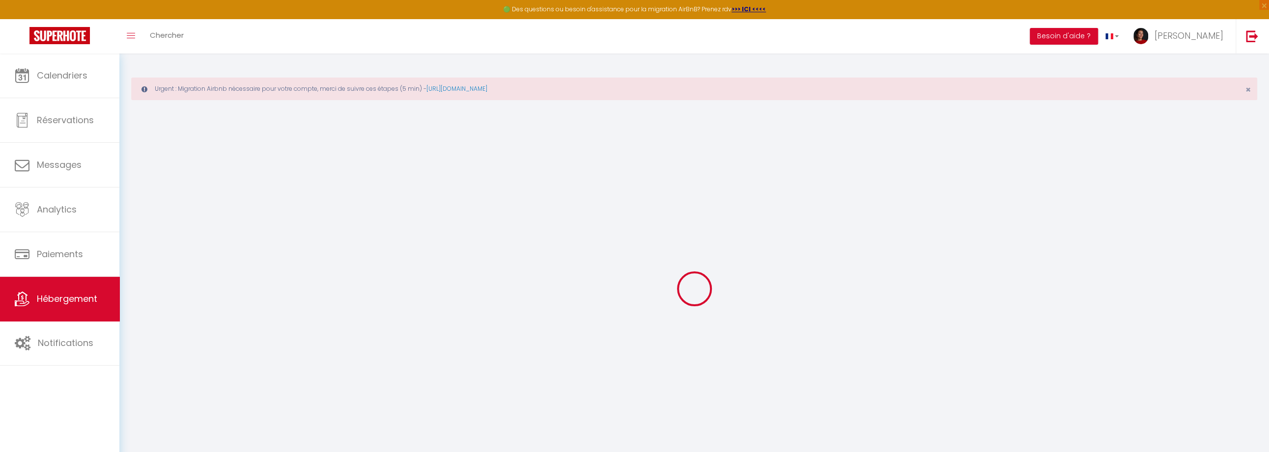
select select "+ 13 %"
checkbox input "false"
checkbox input "true"
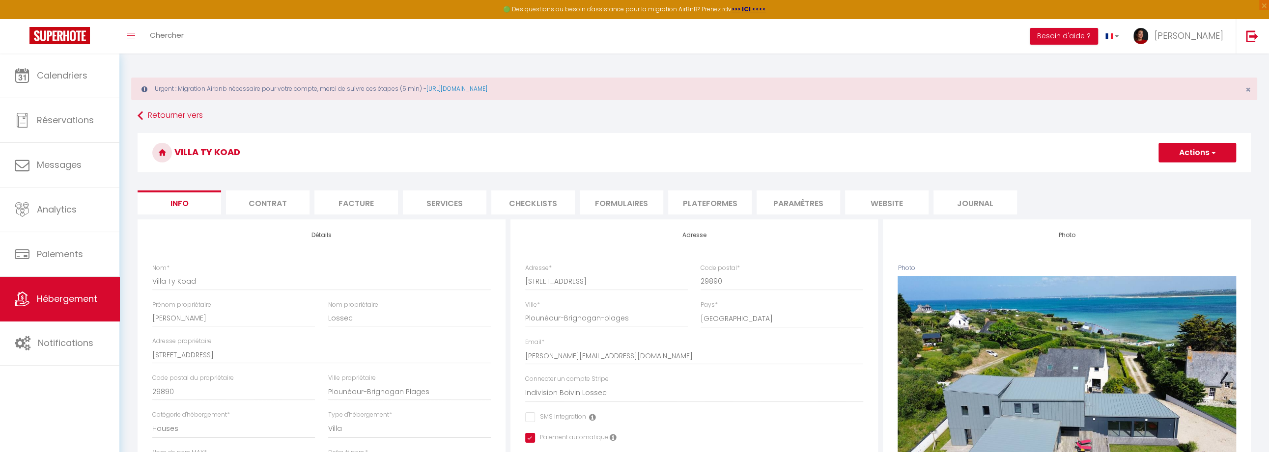
checkbox input "false"
checkbox input "true"
click at [533, 200] on li "Checklists" at bounding box center [533, 203] width 84 height 24
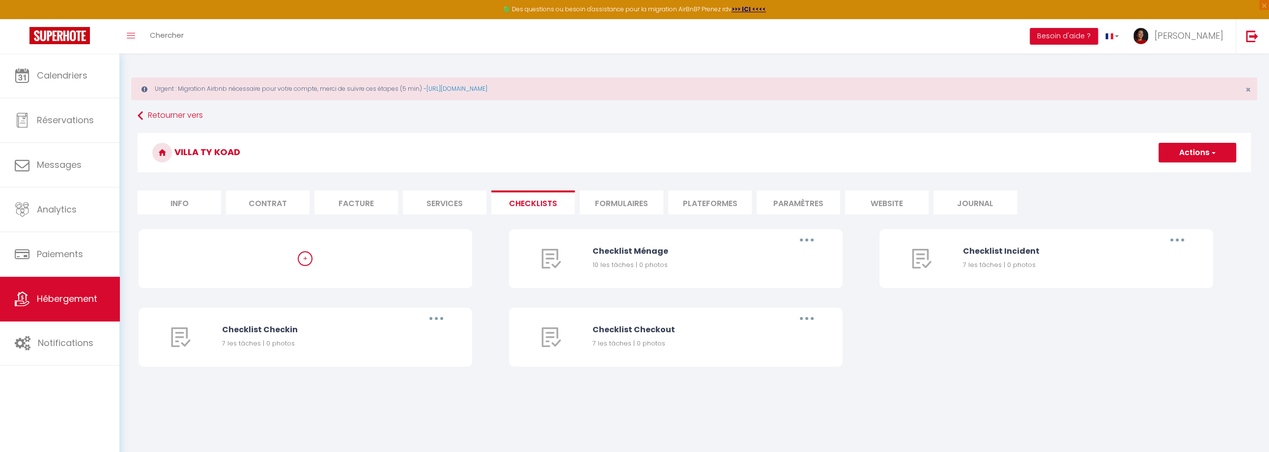
click at [699, 203] on li "Plateformes" at bounding box center [710, 203] width 84 height 24
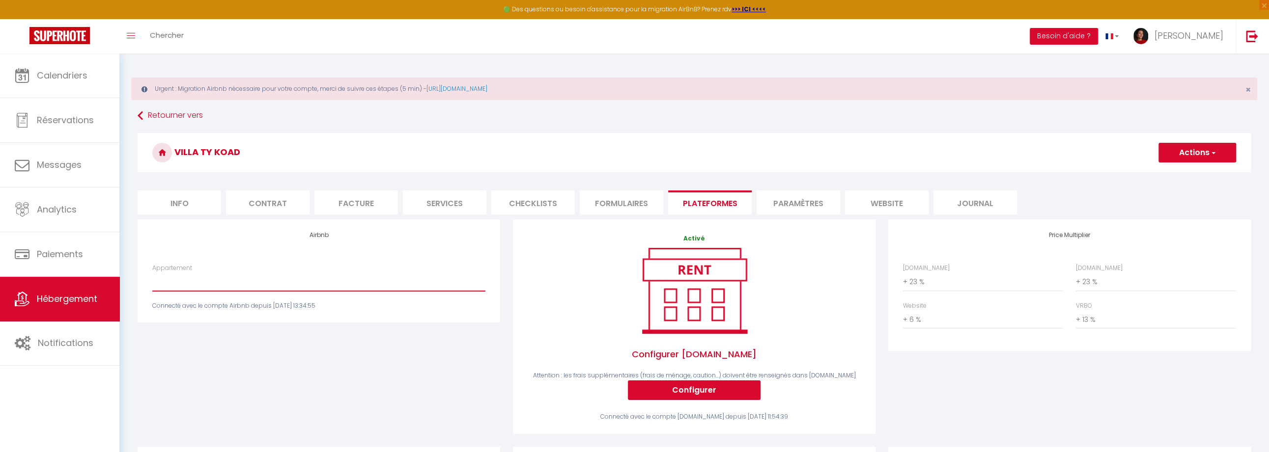
click at [394, 286] on select "yourte mongole en [GEOGRAPHIC_DATA] avec [PERSON_NAME] nordique - [EMAIL_ADDRES…" at bounding box center [318, 282] width 333 height 19
click at [215, 286] on select "yourte mongole en [GEOGRAPHIC_DATA] avec [PERSON_NAME] nordique - [EMAIL_ADDRES…" at bounding box center [318, 282] width 333 height 19
